Goal: Transaction & Acquisition: Obtain resource

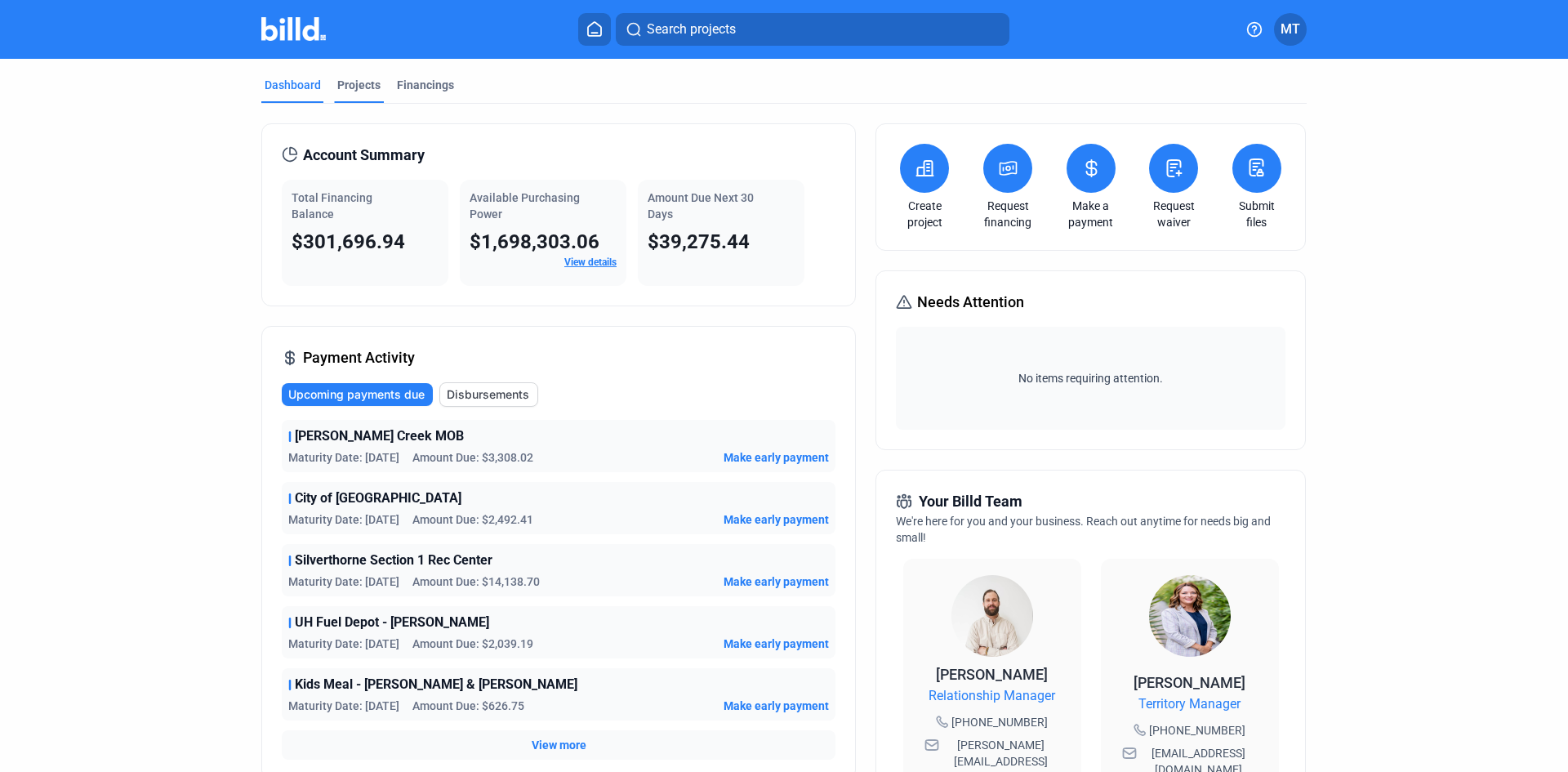
click at [349, 83] on div "Projects" at bounding box center [358, 84] width 43 height 16
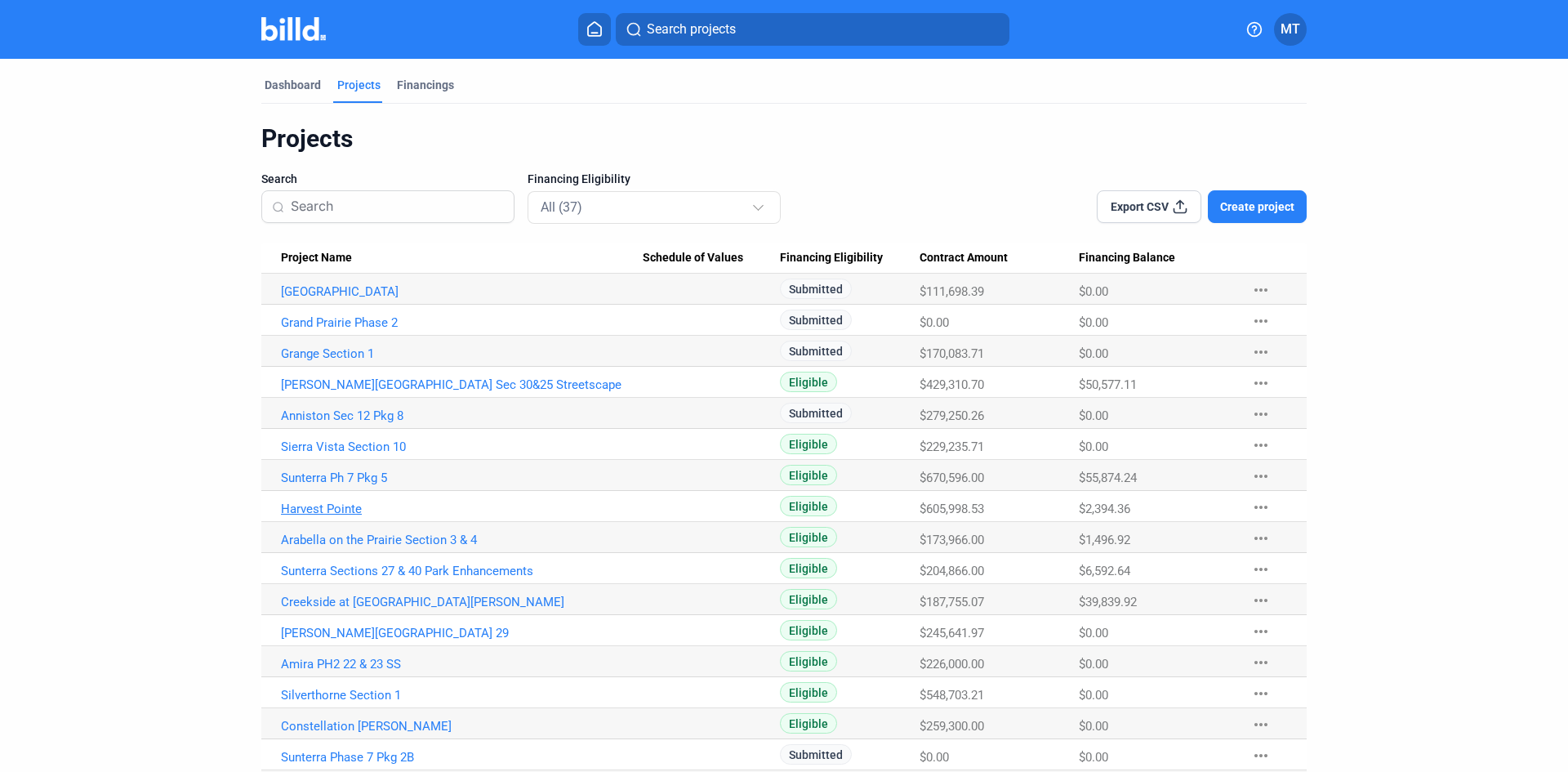
click at [328, 507] on link "Harvest Pointe" at bounding box center [462, 509] width 362 height 14
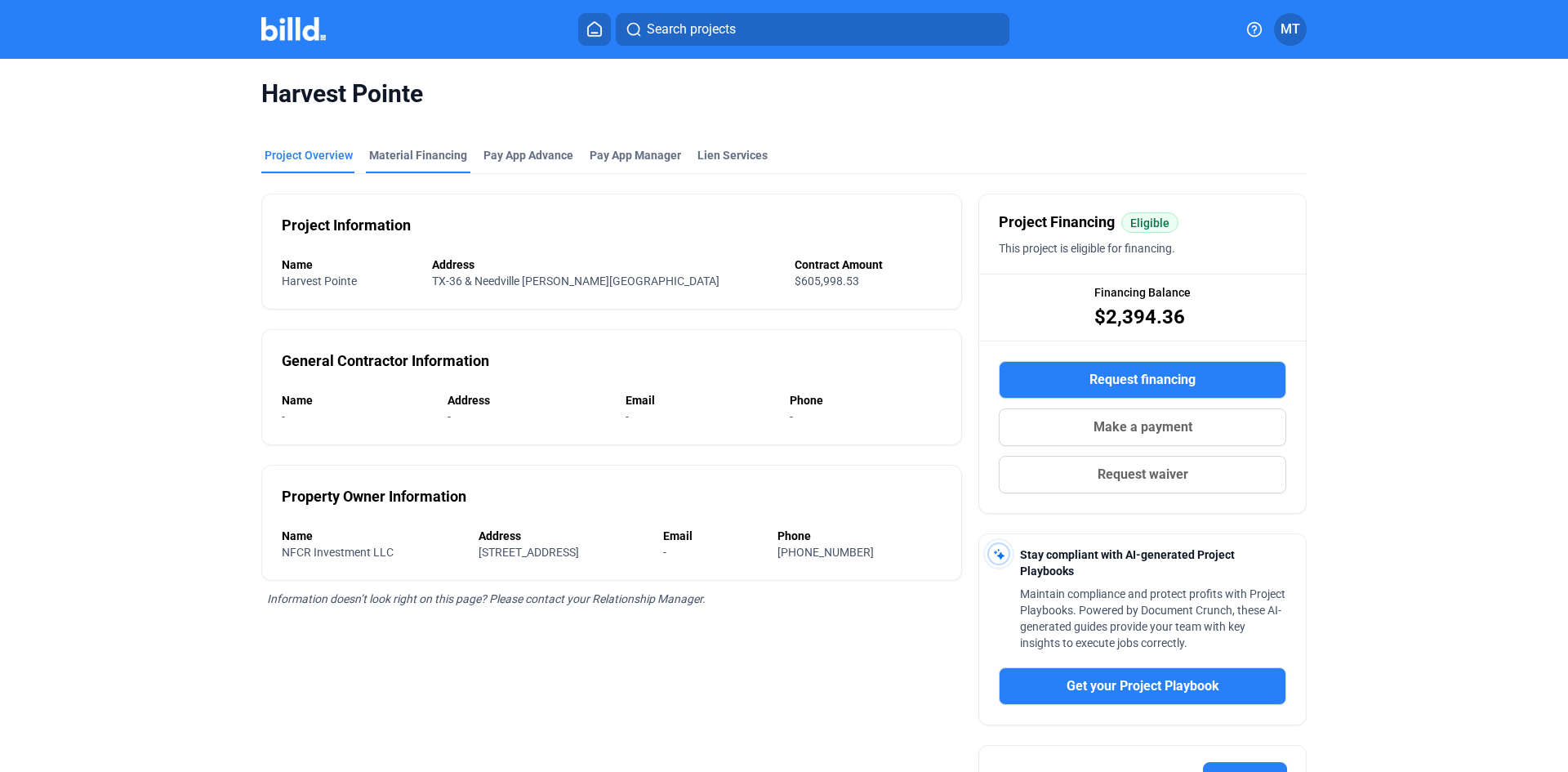
click at [440, 158] on div "Material Financing" at bounding box center [418, 155] width 98 height 16
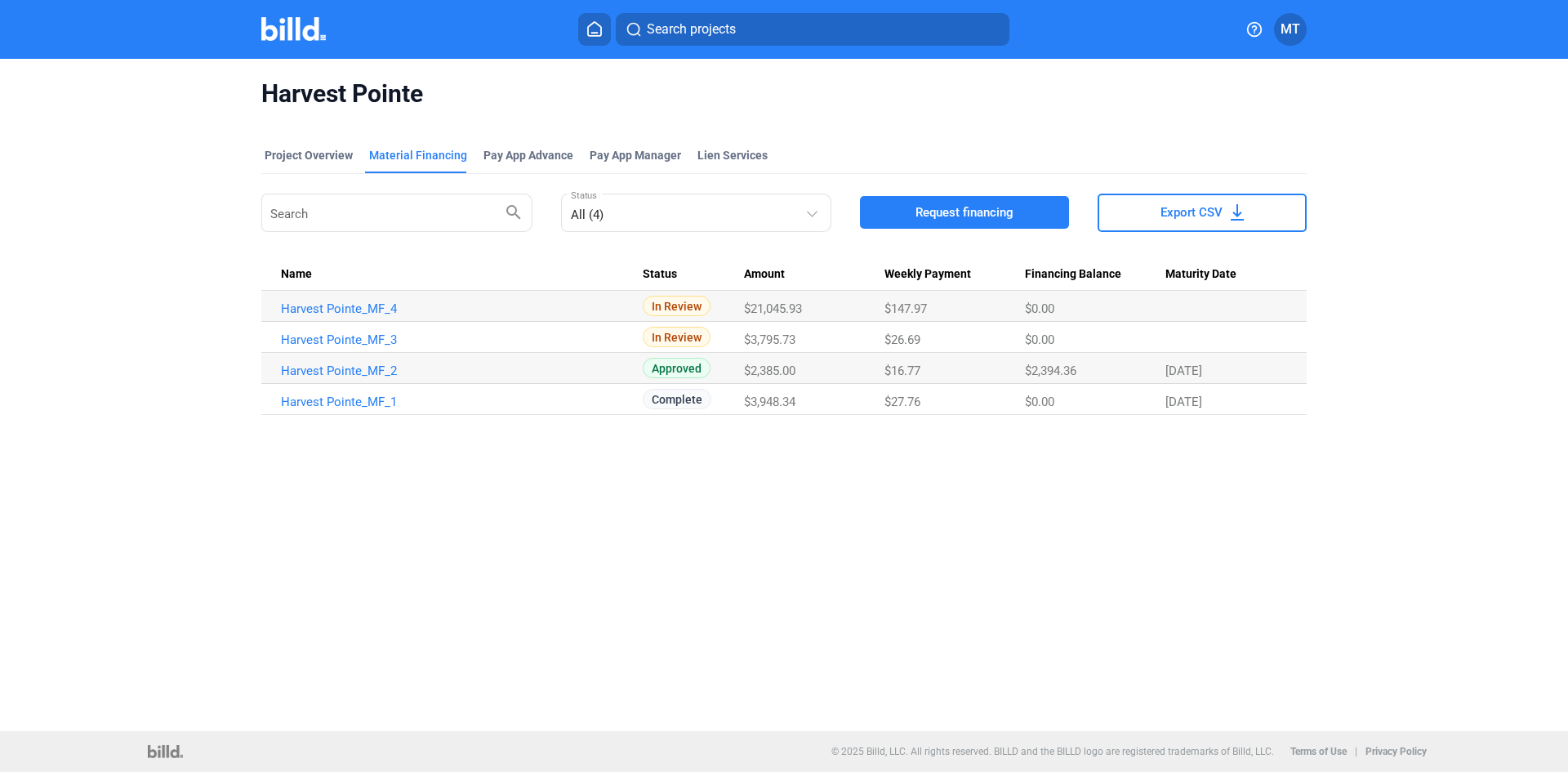
click at [944, 211] on span "Request financing" at bounding box center [964, 212] width 98 height 16
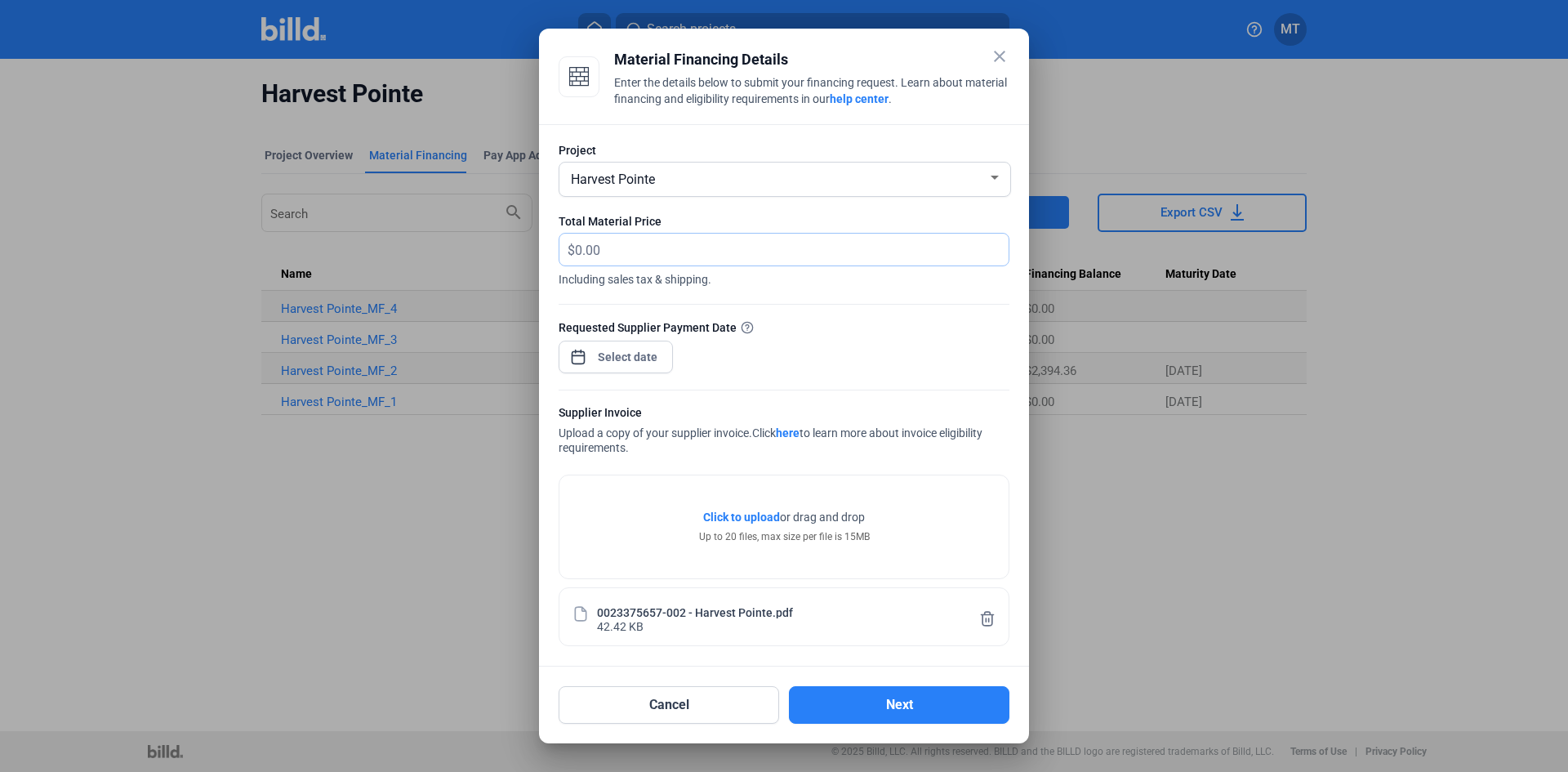
click at [707, 252] on input "text" at bounding box center [782, 250] width 415 height 32
type input "4,307.16"
click at [660, 368] on div at bounding box center [628, 357] width 70 height 30
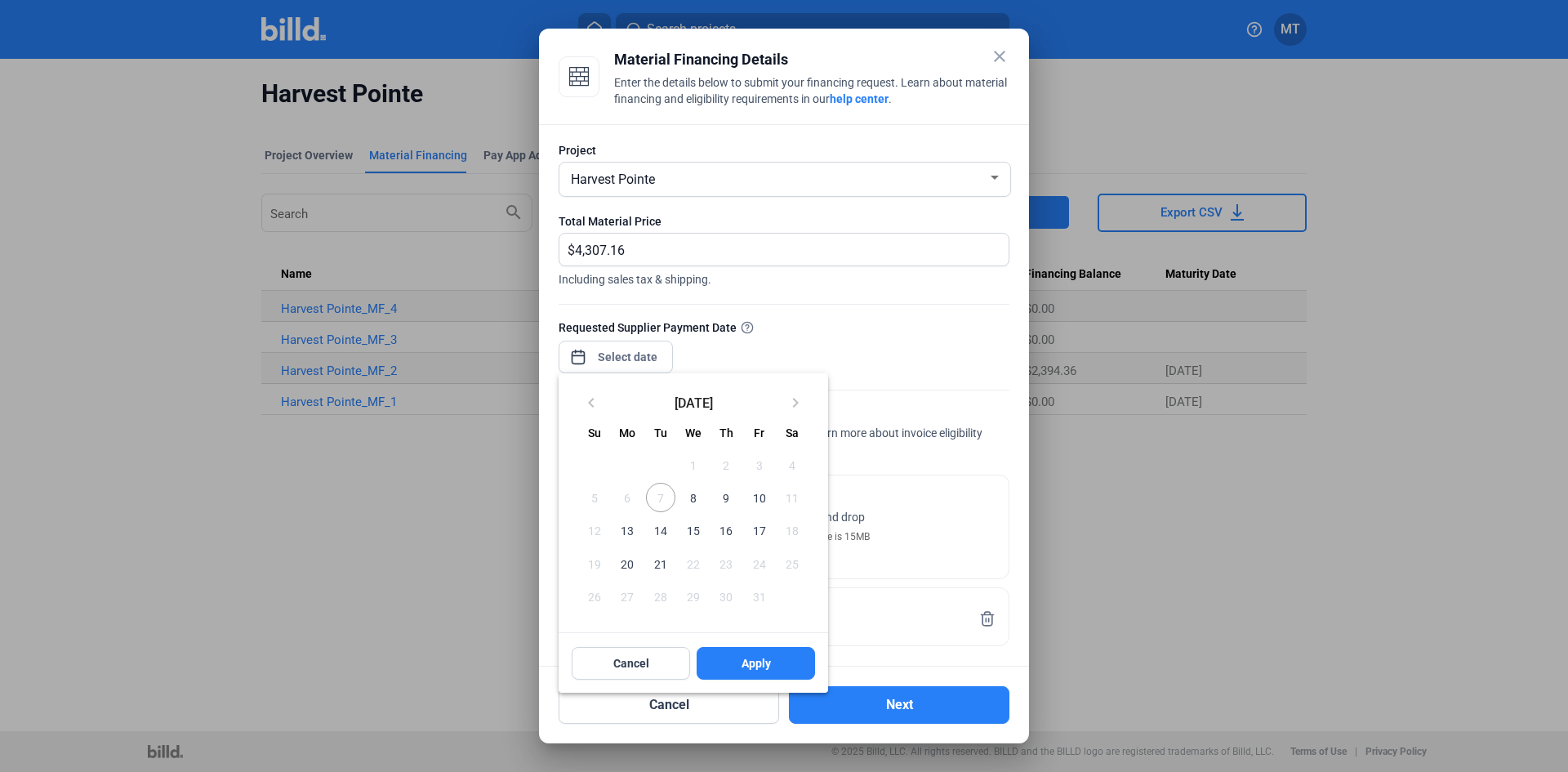
click at [768, 497] on span "10" at bounding box center [759, 498] width 30 height 30
click at [783, 667] on button "Apply" at bounding box center [756, 663] width 119 height 32
type input "[DATE]"
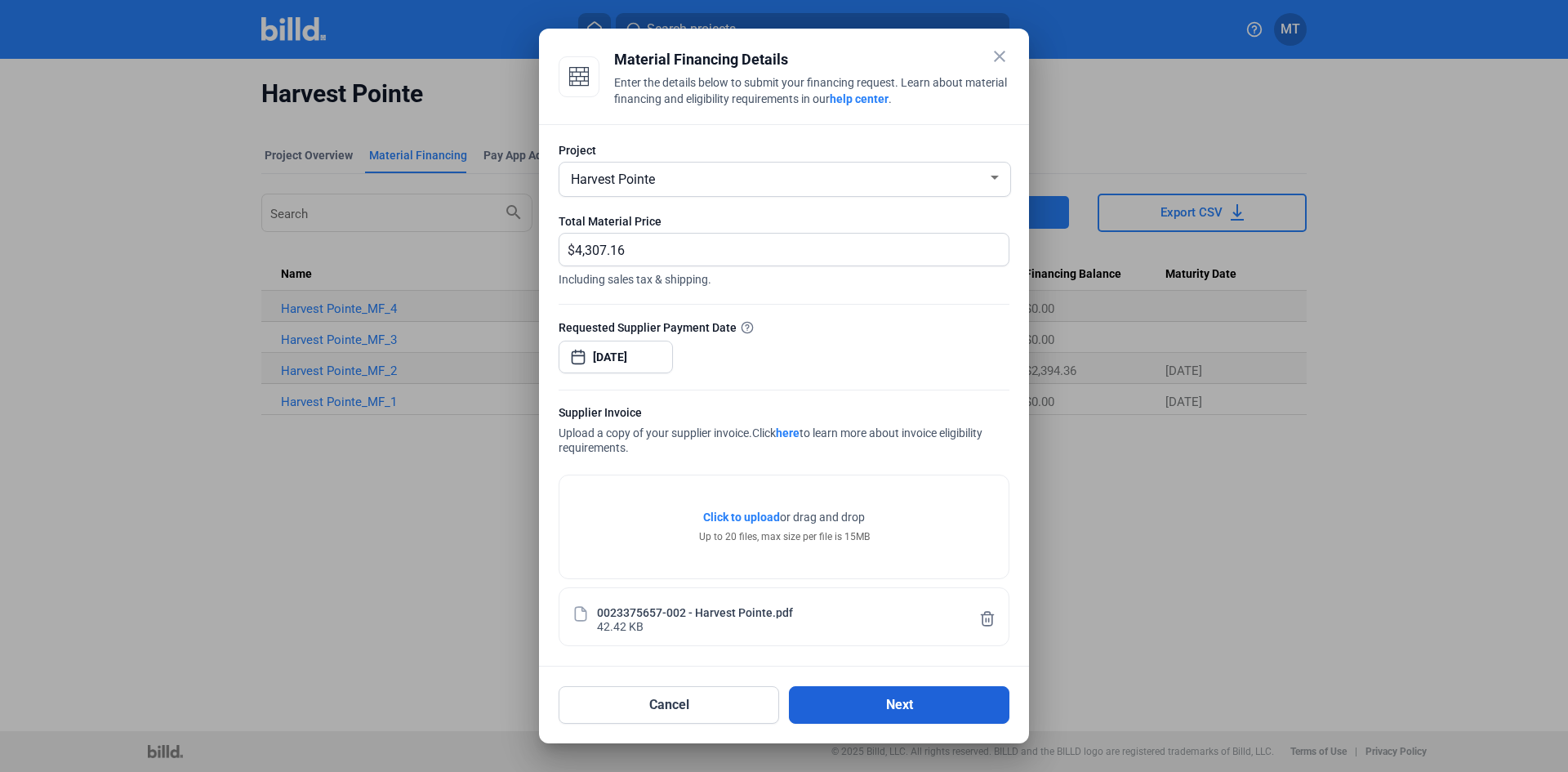
click at [869, 708] on button "Next" at bounding box center [900, 705] width 221 height 37
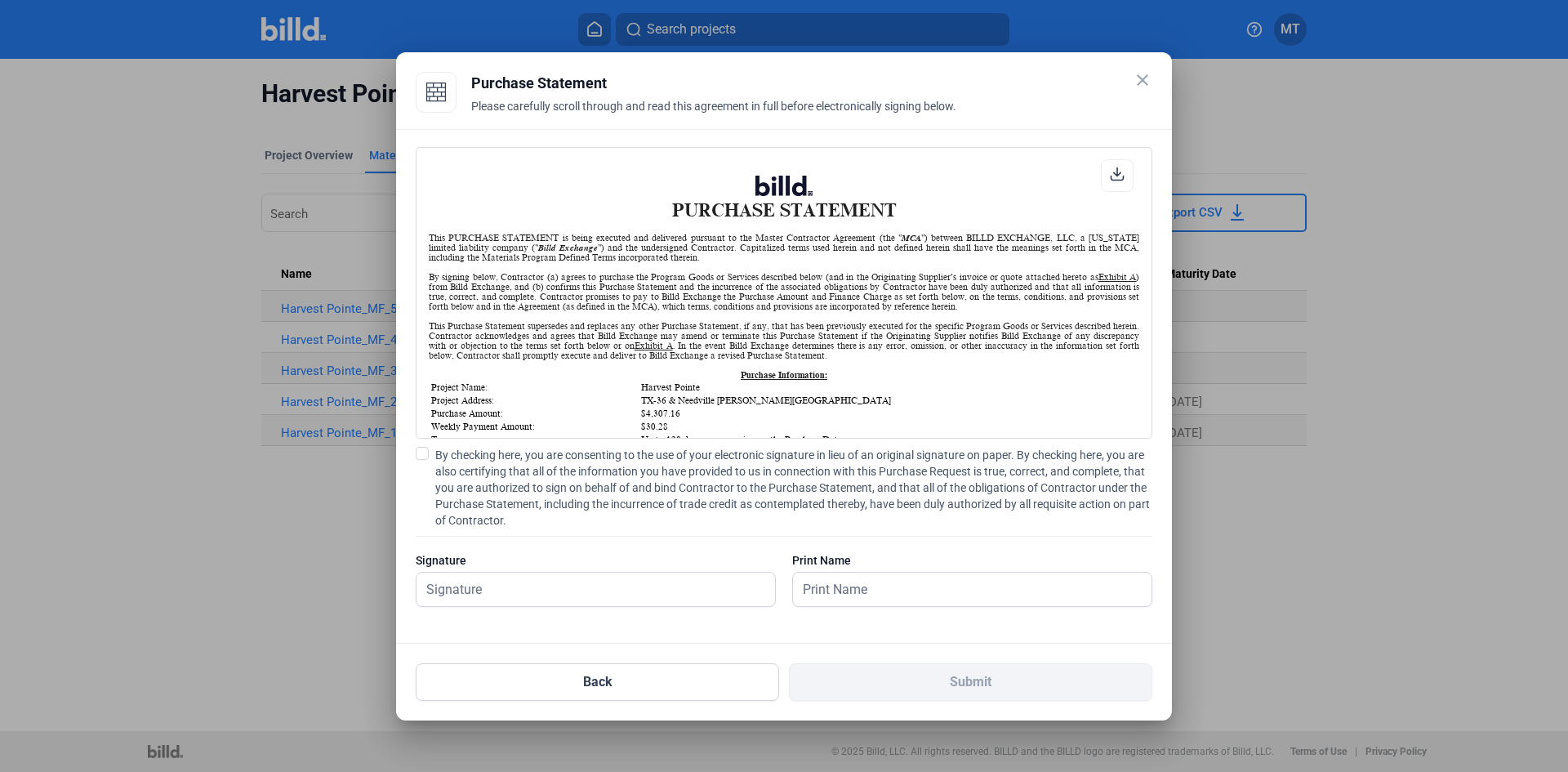
scroll to position [1, 0]
click at [424, 454] on span at bounding box center [422, 453] width 13 height 13
click at [0, 0] on input "By checking here, you are consenting to the use of your electronic signature in…" at bounding box center [0, 0] width 0 height 0
click at [526, 582] on input "text" at bounding box center [587, 589] width 340 height 33
type input "[PERSON_NAME]"
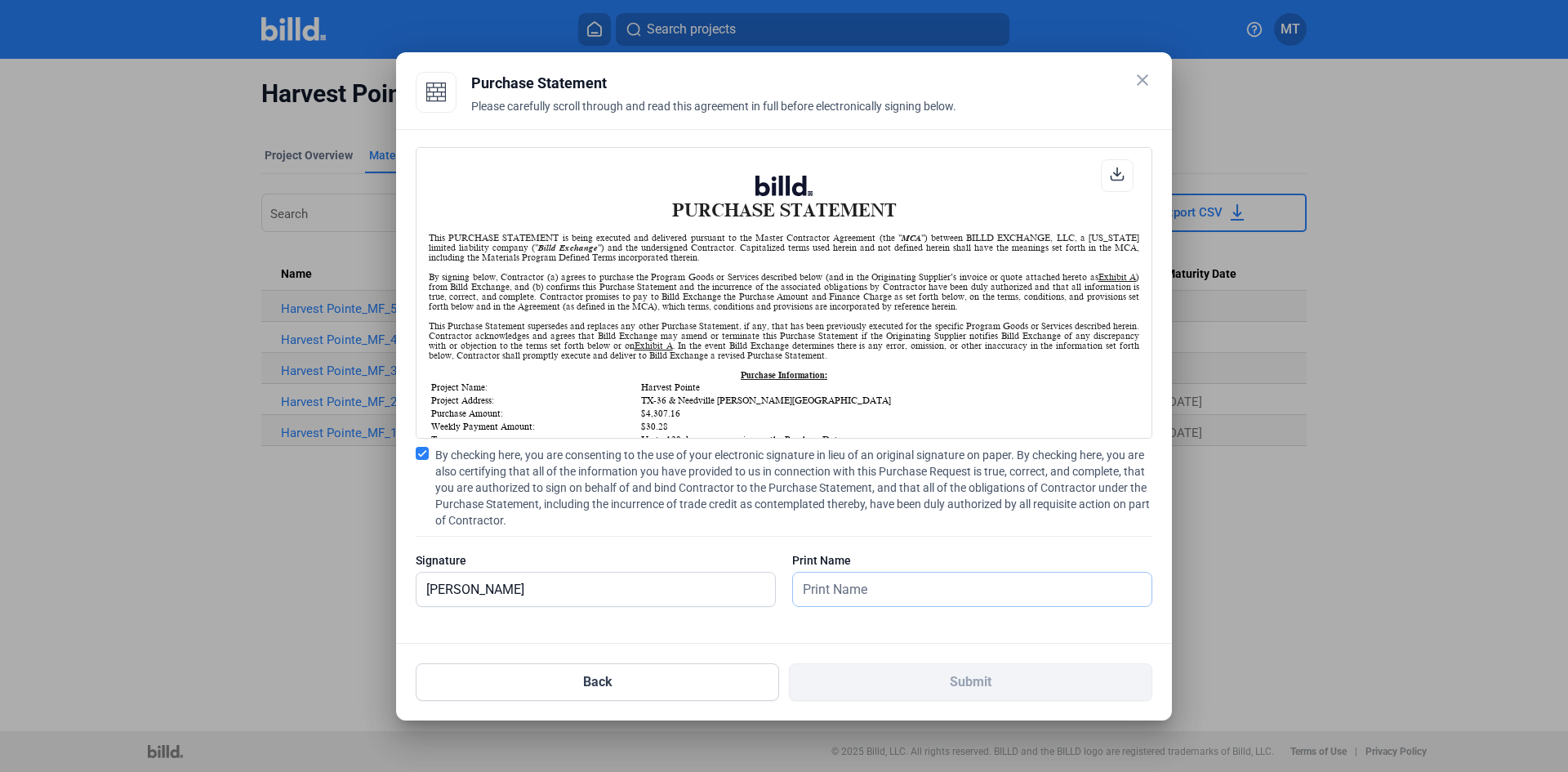
type input "[PERSON_NAME]"
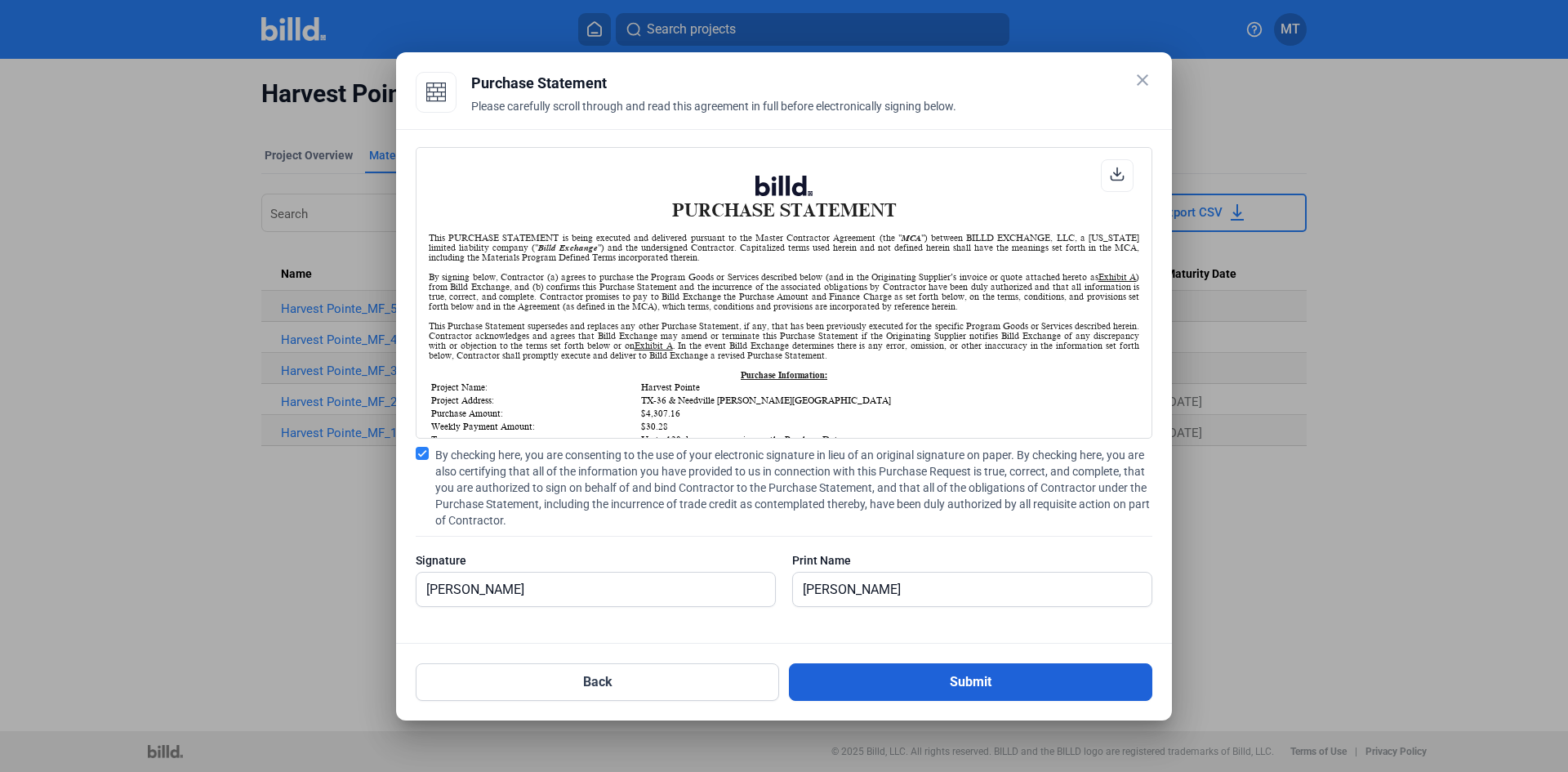
click at [871, 675] on button "Submit" at bounding box center [971, 682] width 363 height 37
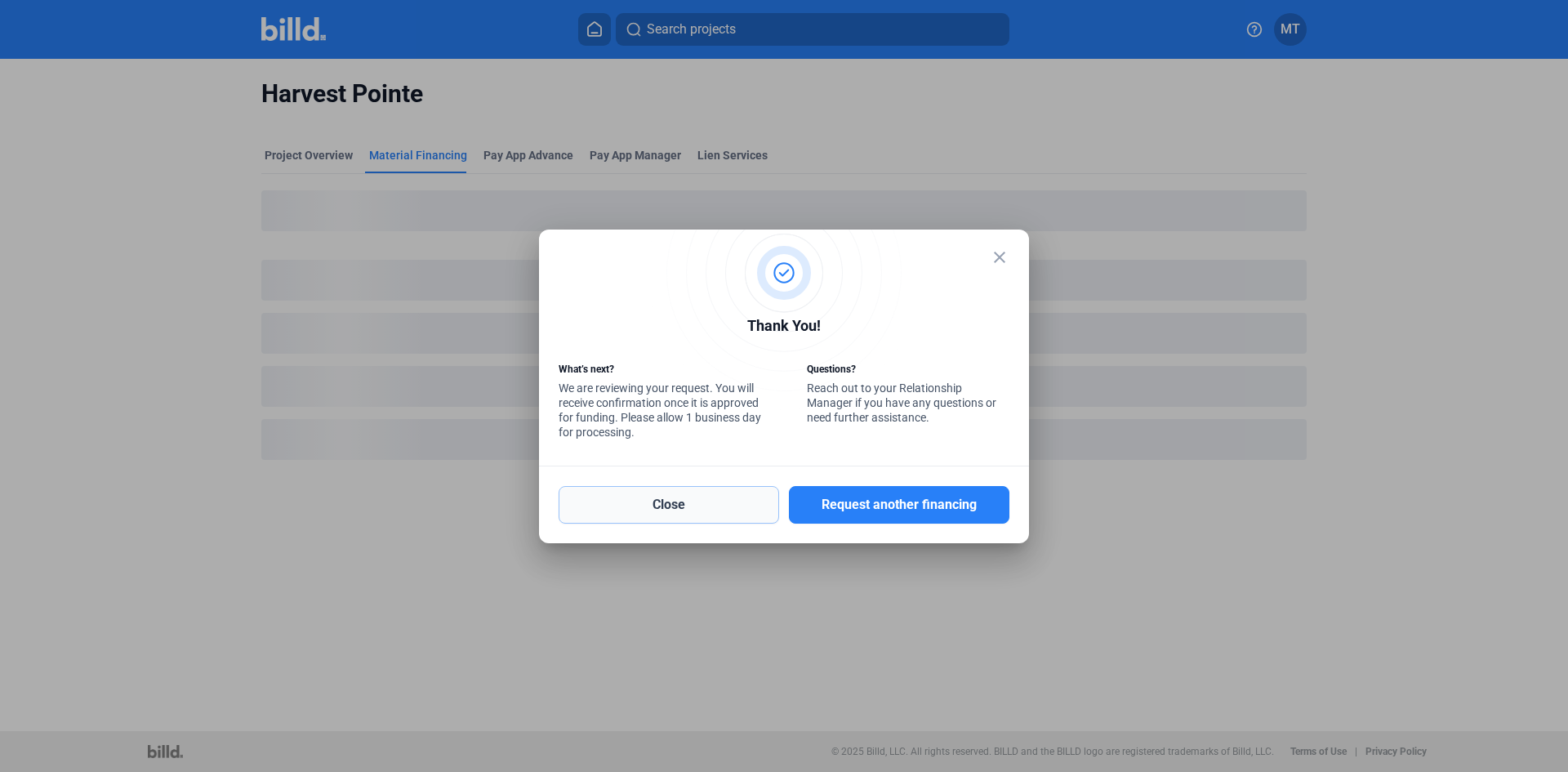
click at [726, 512] on button "Close" at bounding box center [669, 505] width 221 height 37
